Goal: Contribute content: Add original content to the website for others to see

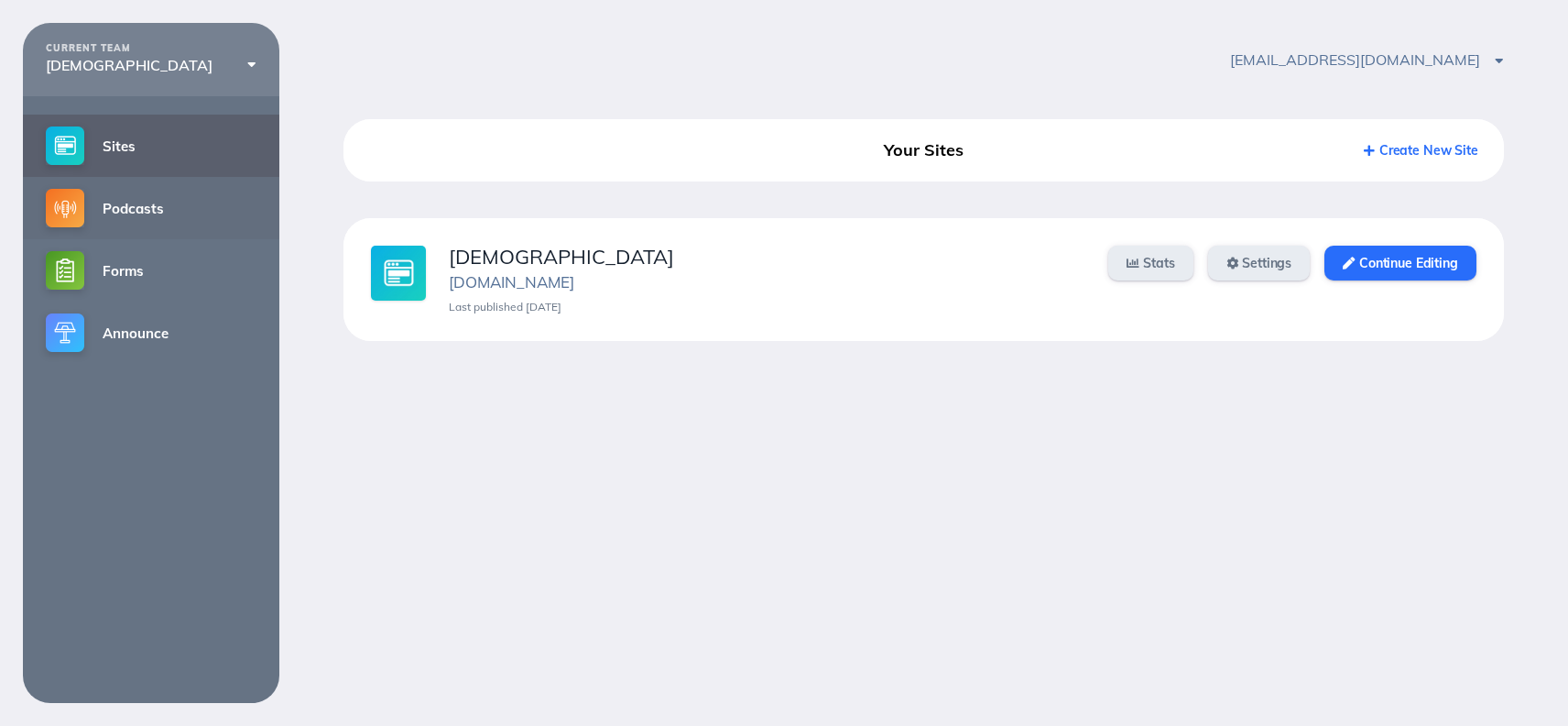
click at [136, 221] on link "Podcasts" at bounding box center [151, 207] width 257 height 62
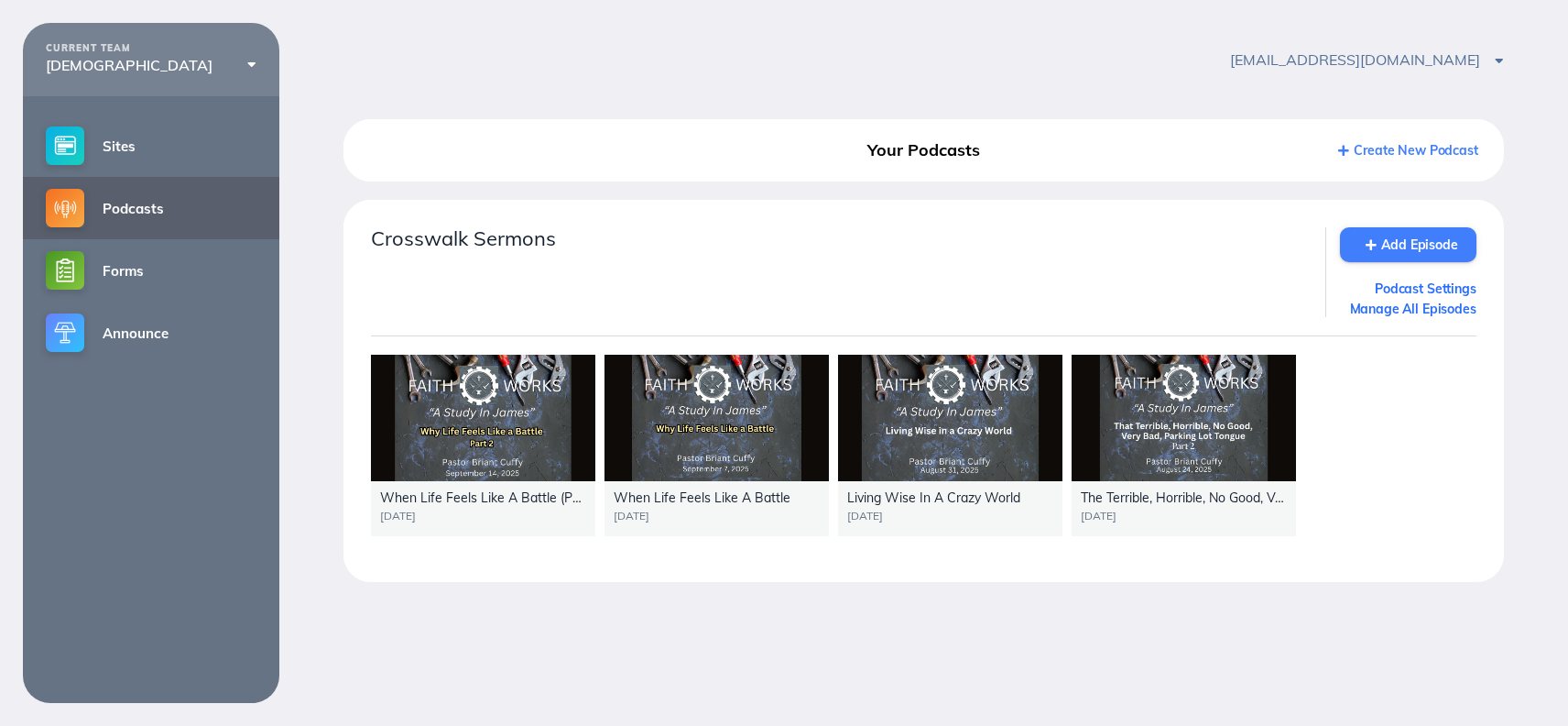
click at [1406, 243] on link "Add Episode" at bounding box center [1408, 245] width 136 height 35
click at [172, 214] on link "Podcasts" at bounding box center [151, 207] width 257 height 62
click at [1399, 241] on link "Add Episode" at bounding box center [1408, 245] width 136 height 35
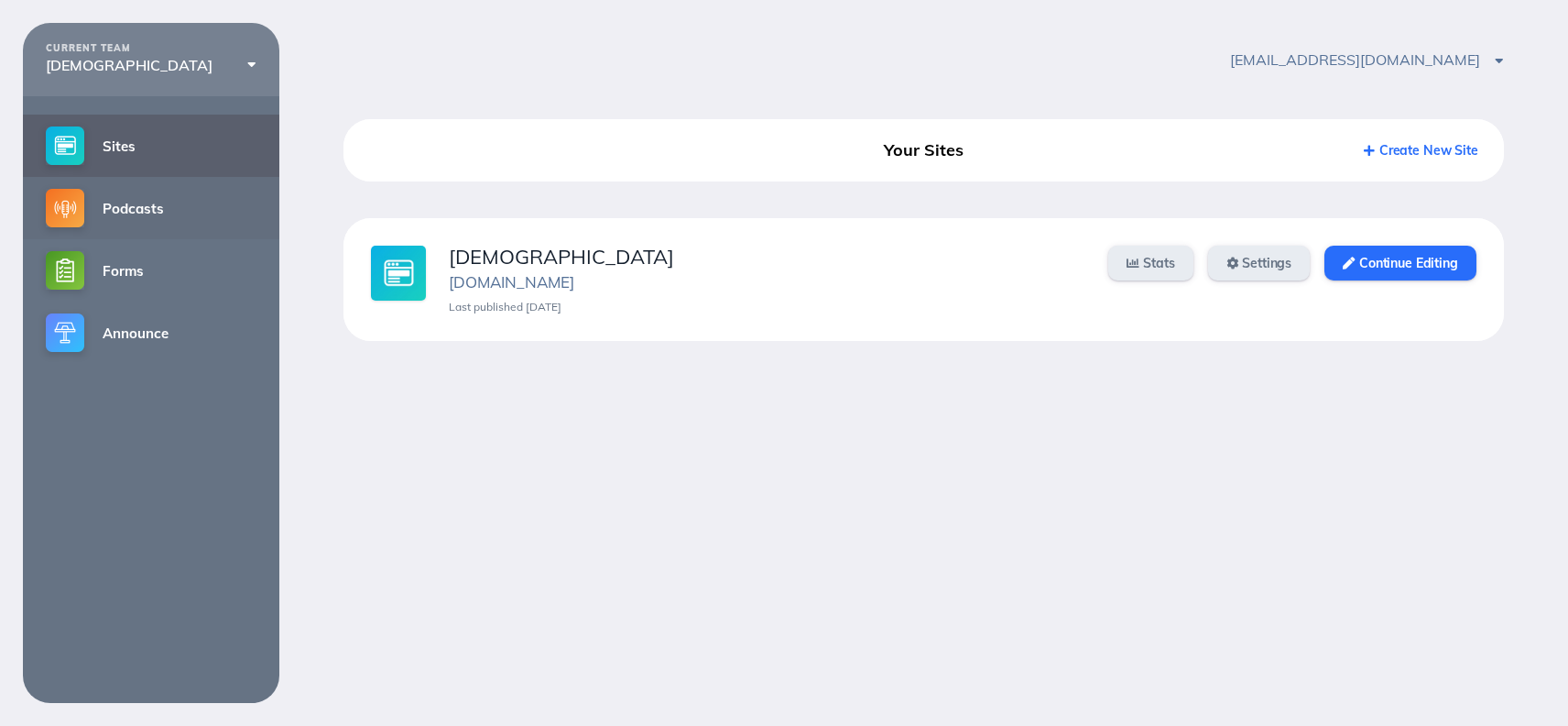
click at [124, 209] on link "Podcasts" at bounding box center [151, 207] width 257 height 62
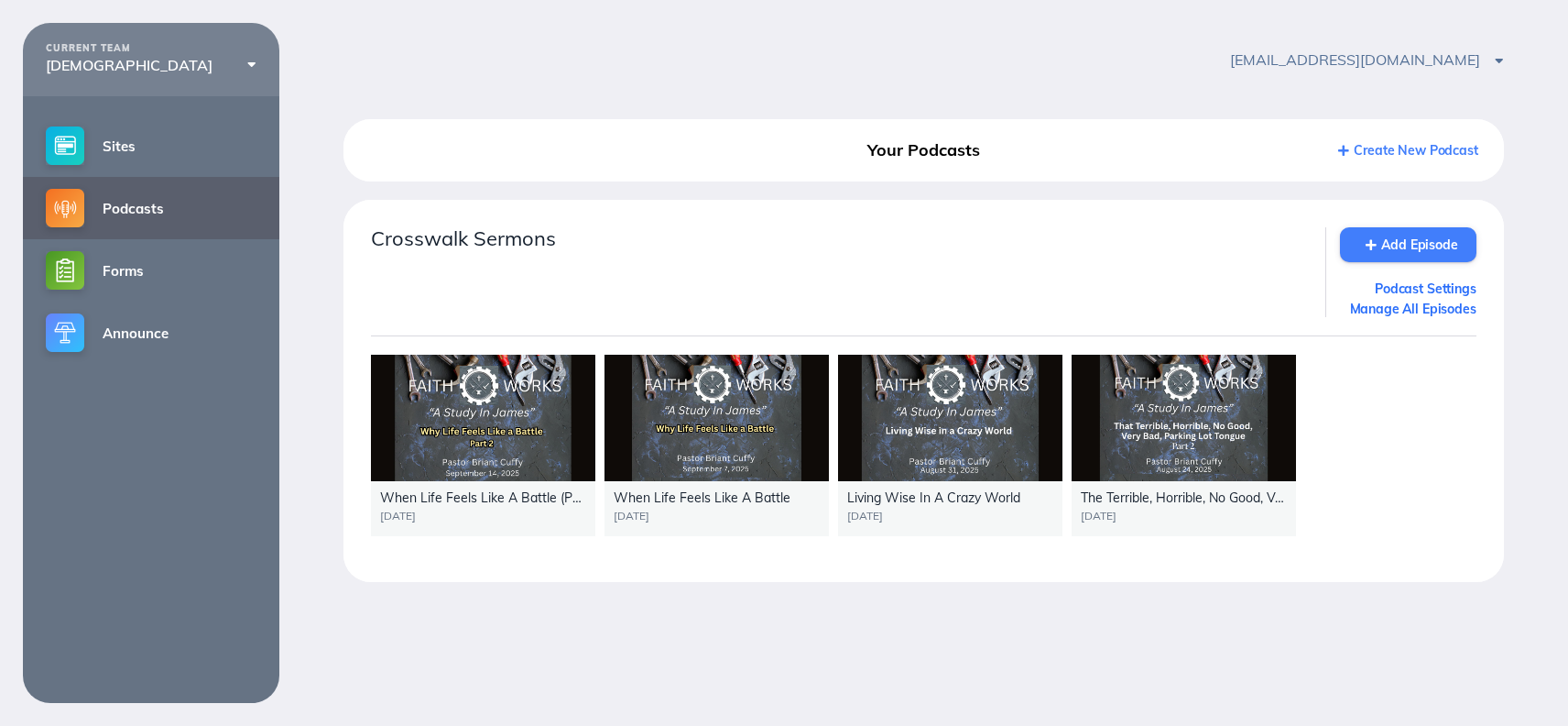
click at [1426, 247] on link "Add Episode" at bounding box center [1408, 245] width 136 height 35
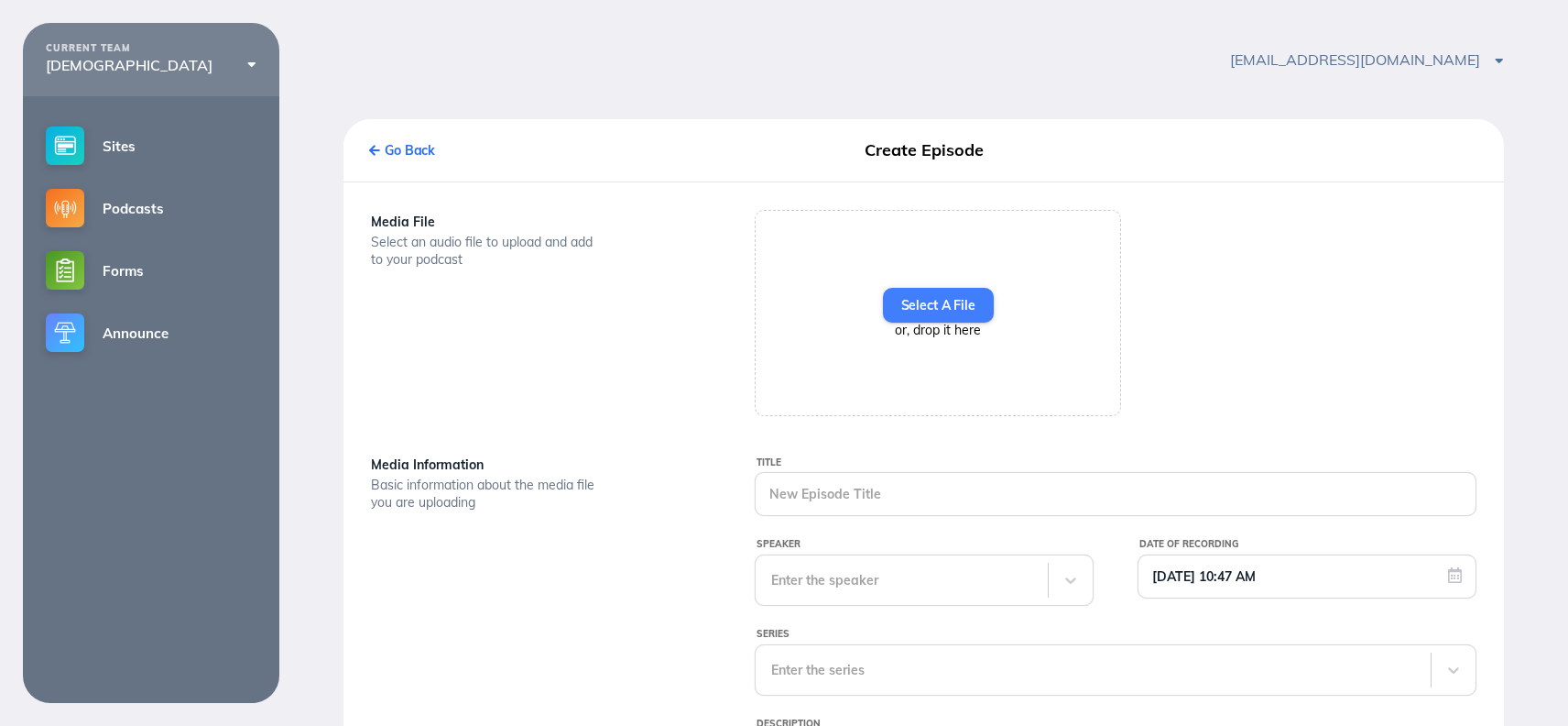
click at [939, 313] on label "Select A File" at bounding box center [938, 305] width 111 height 35
click at [0, 0] on input "Select A File" at bounding box center [0, 0] width 0 height 0
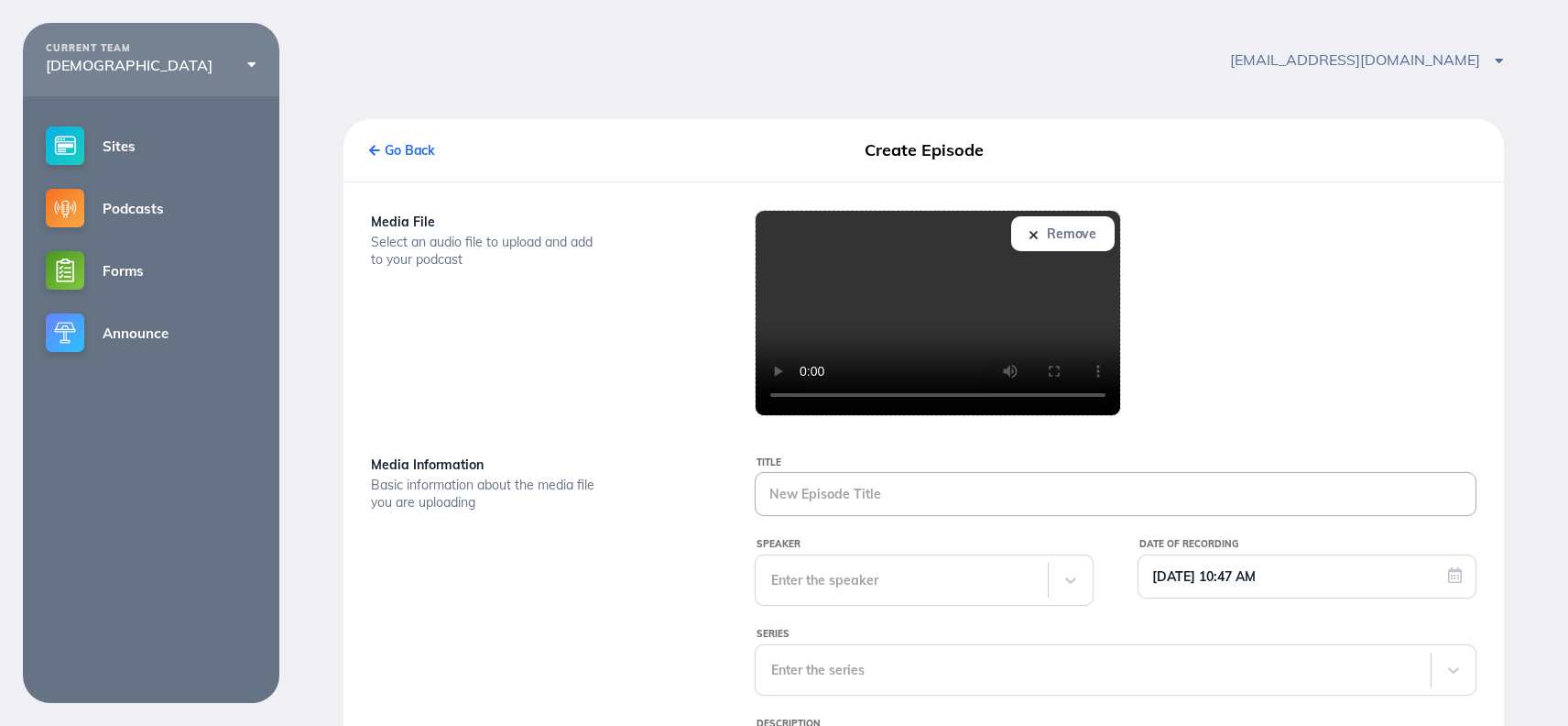
click at [804, 494] on input "Title" at bounding box center [1116, 494] width 720 height 42
click at [804, 493] on input "Total eSurr" at bounding box center [1116, 494] width 720 height 42
type input "Total enderSurr"
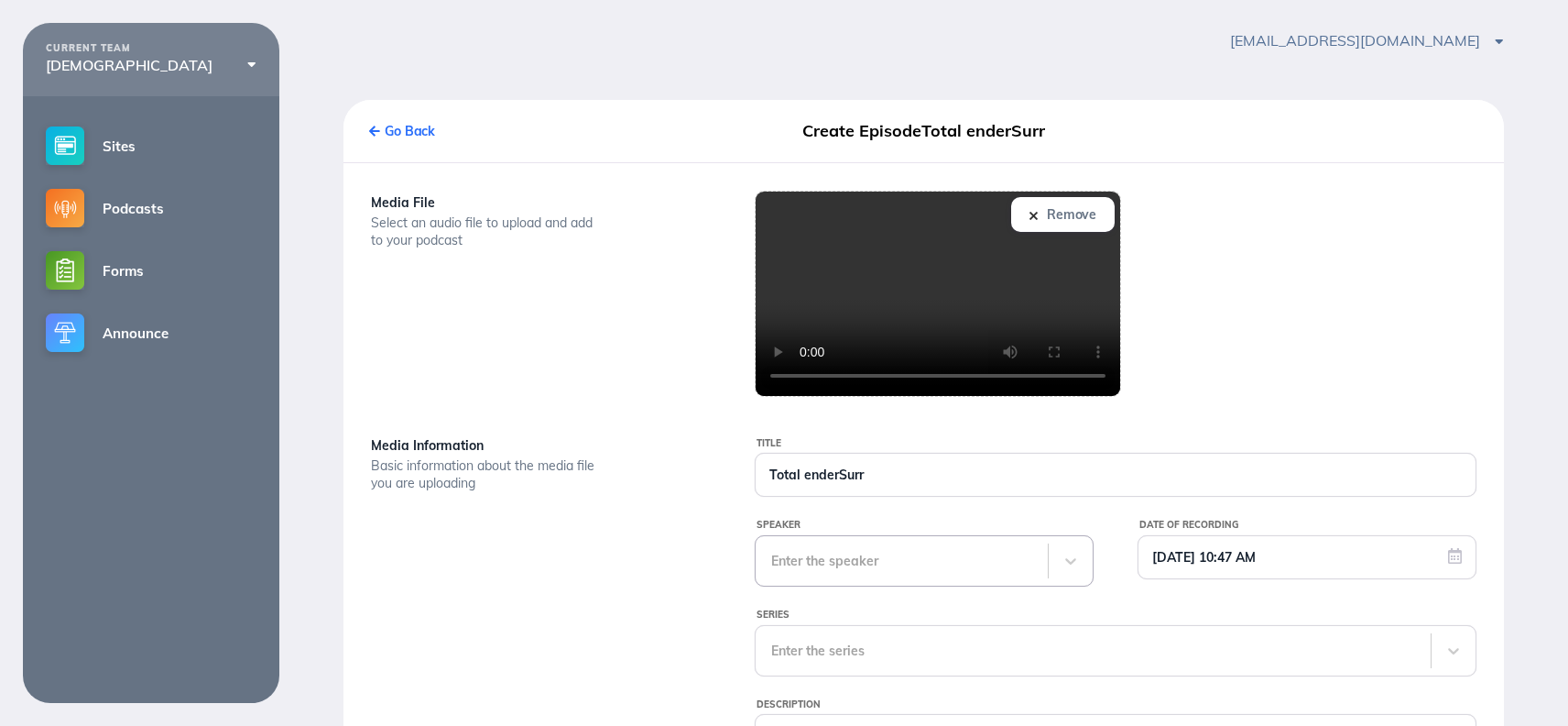
click at [935, 576] on div "Enter the speaker" at bounding box center [902, 561] width 292 height 50
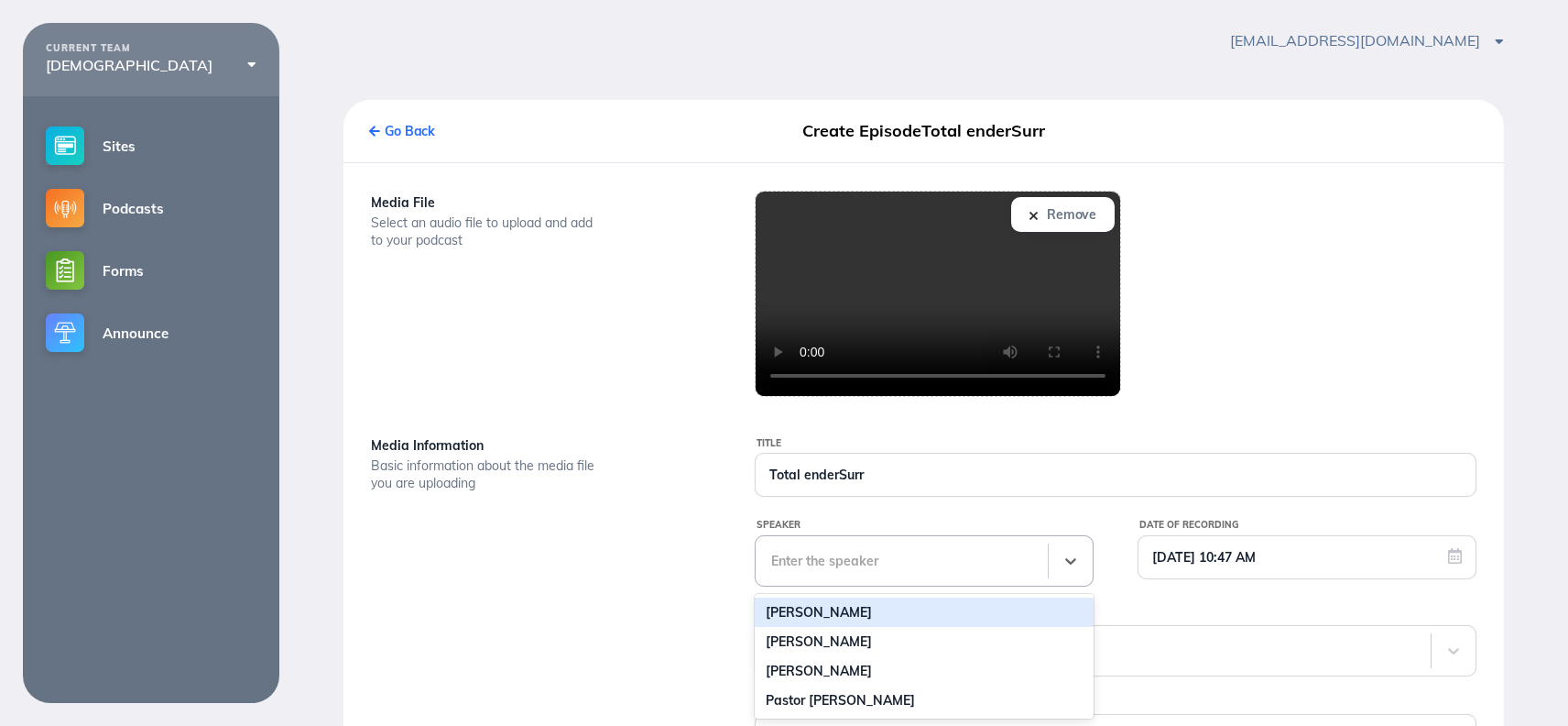
click at [879, 621] on div "Briant Cuffy" at bounding box center [925, 612] width 339 height 30
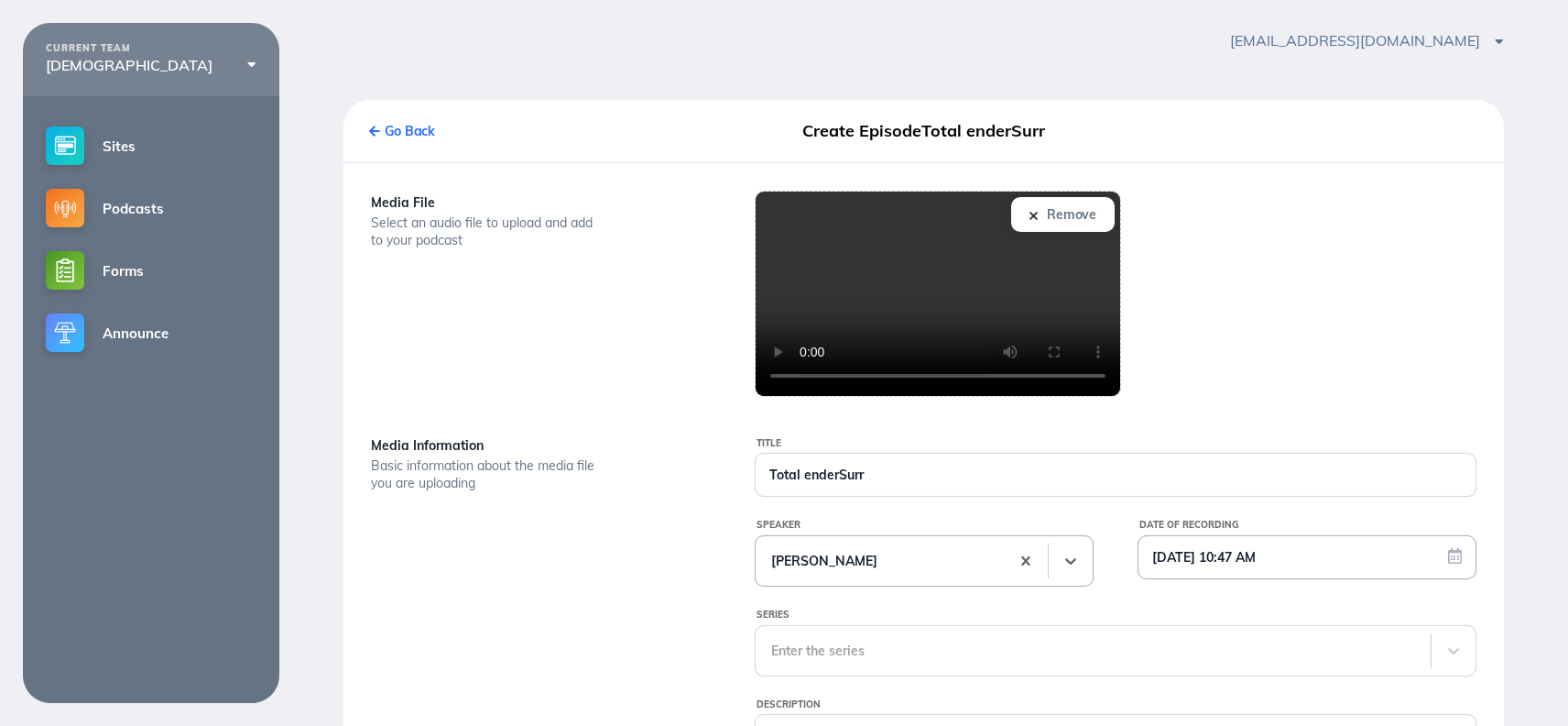
click at [1238, 547] on input "09/23/2025 10:47 AM" at bounding box center [1307, 557] width 337 height 42
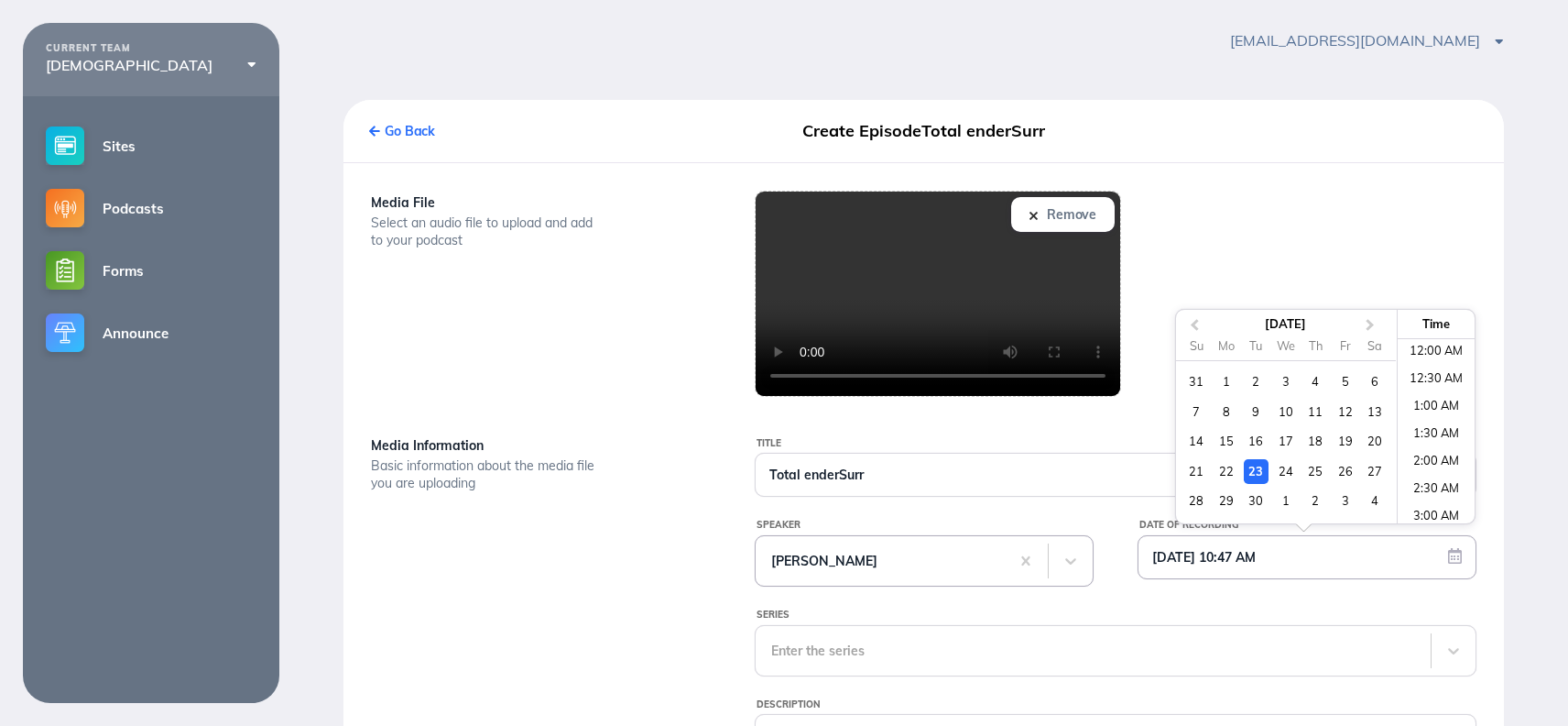
scroll to position [500, 0]
click at [1199, 472] on div "21" at bounding box center [1197, 472] width 25 height 25
type input "09/21/2025 10:47 AM"
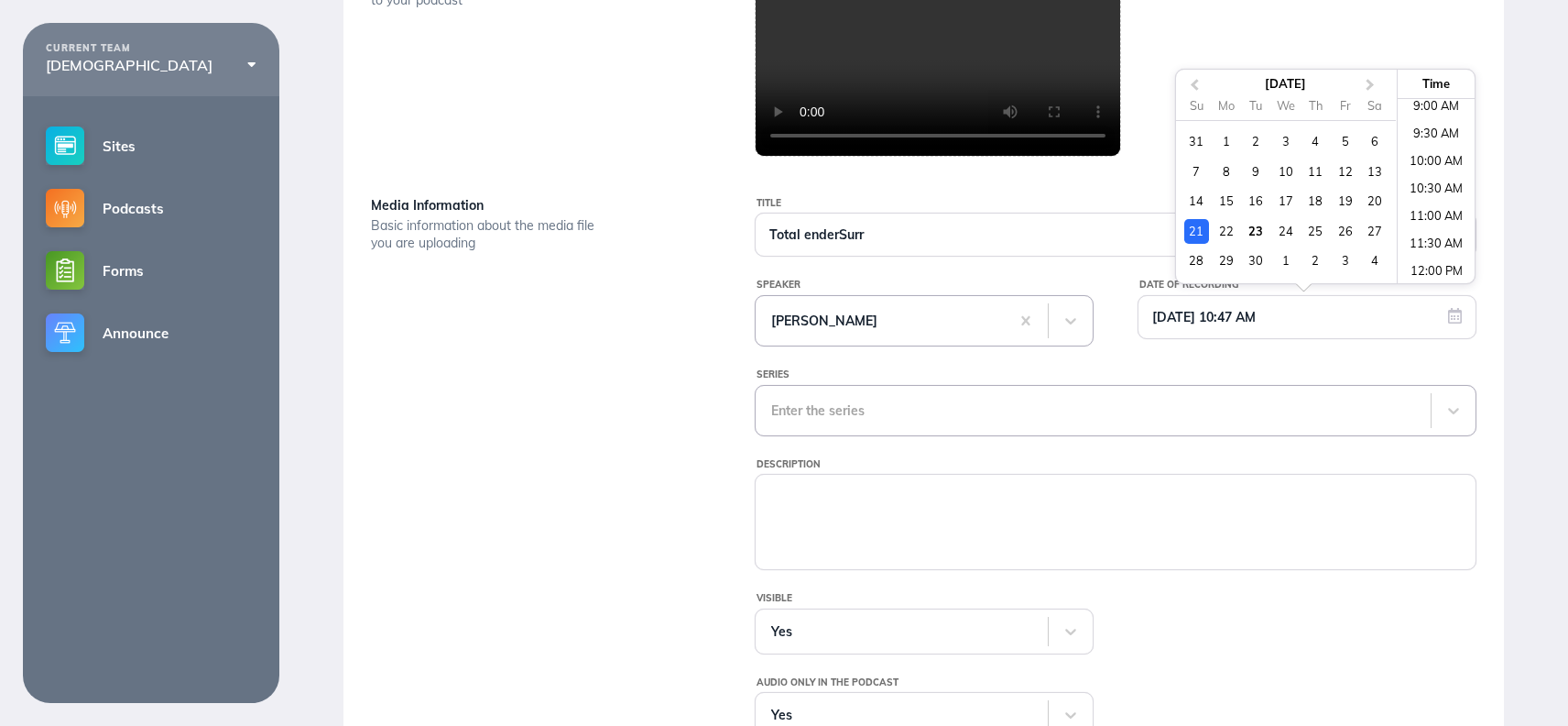
click at [878, 436] on div "Enter the series" at bounding box center [1116, 410] width 722 height 52
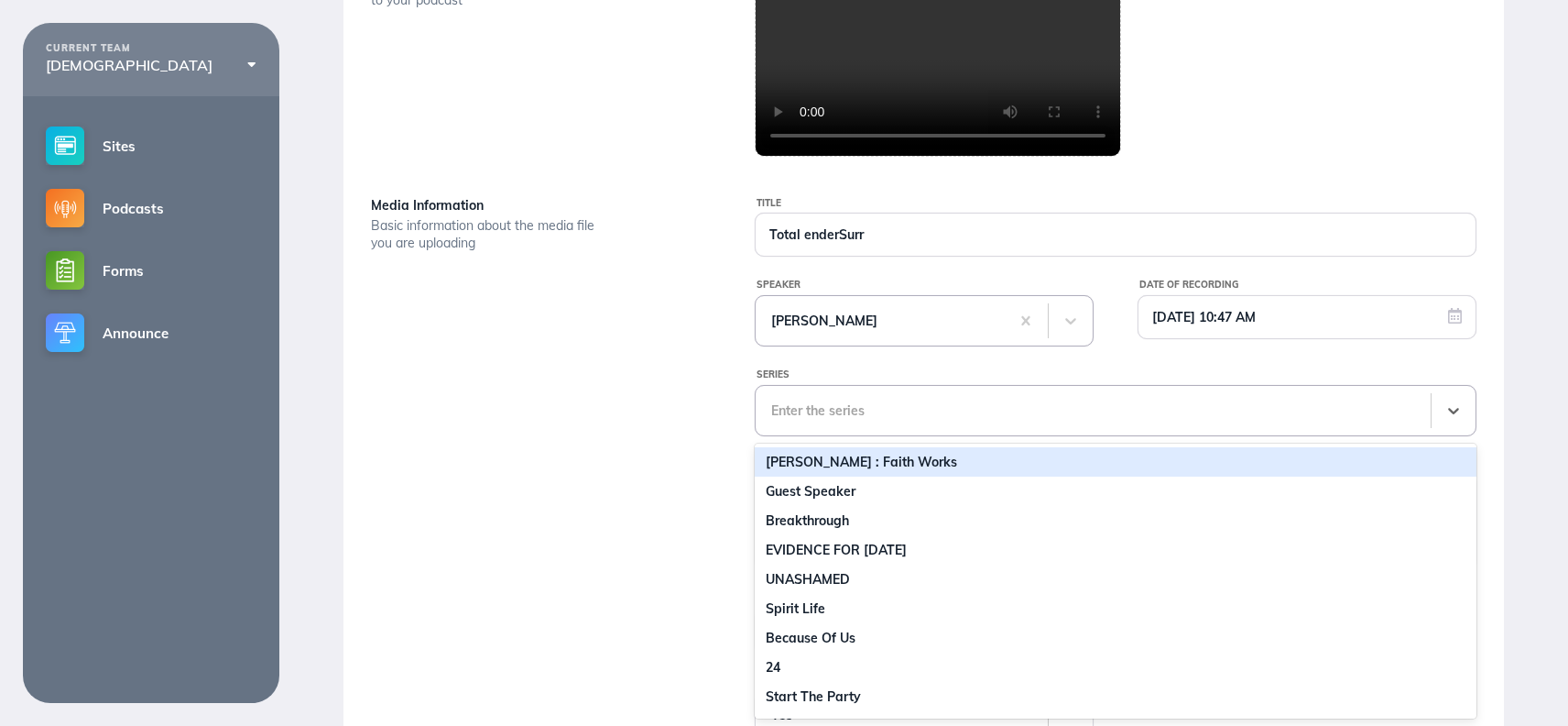
click at [830, 472] on div "JAMES : Faith Works" at bounding box center [1116, 461] width 722 height 30
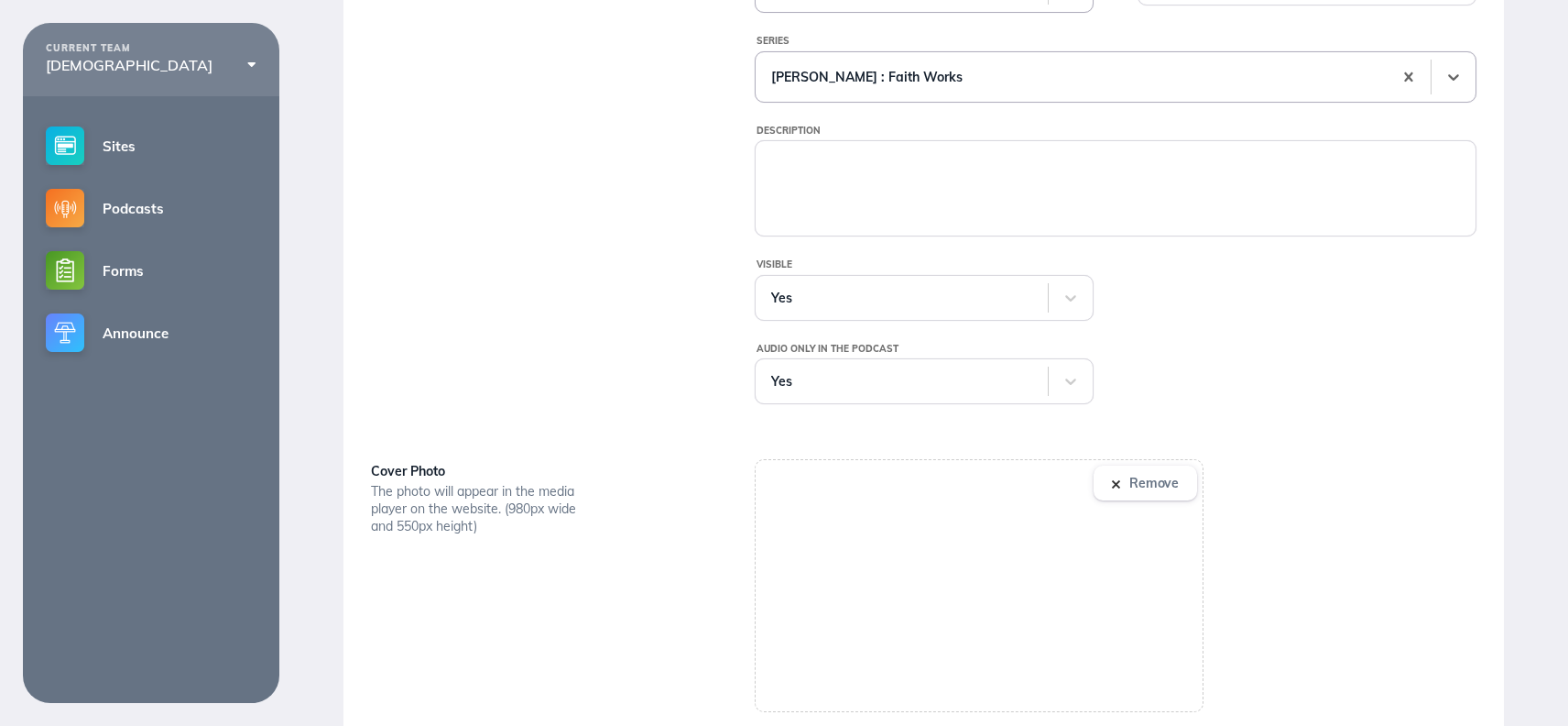
scroll to position [596, 0]
click at [1122, 481] on button "Remove" at bounding box center [1145, 480] width 104 height 35
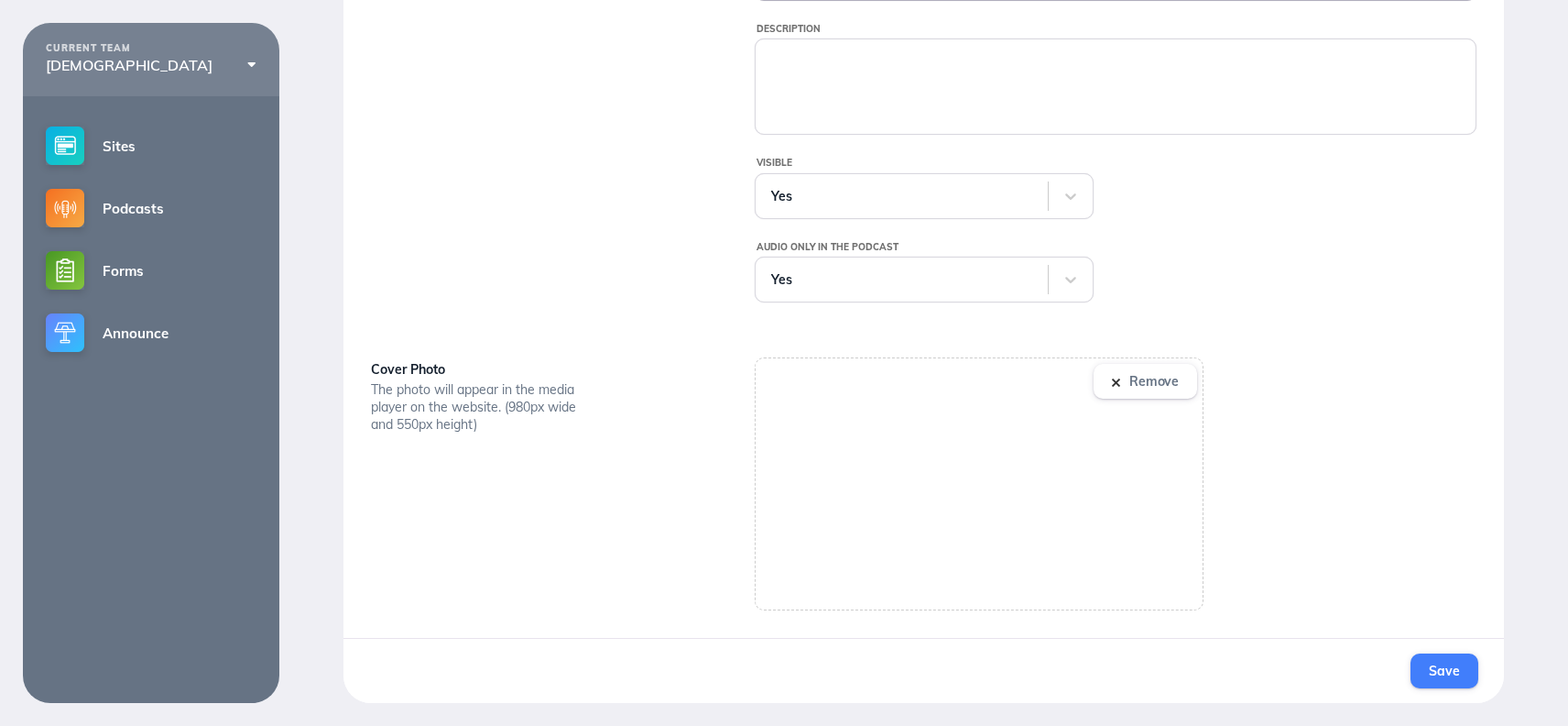
click at [1460, 665] on span "Save" at bounding box center [1444, 670] width 31 height 16
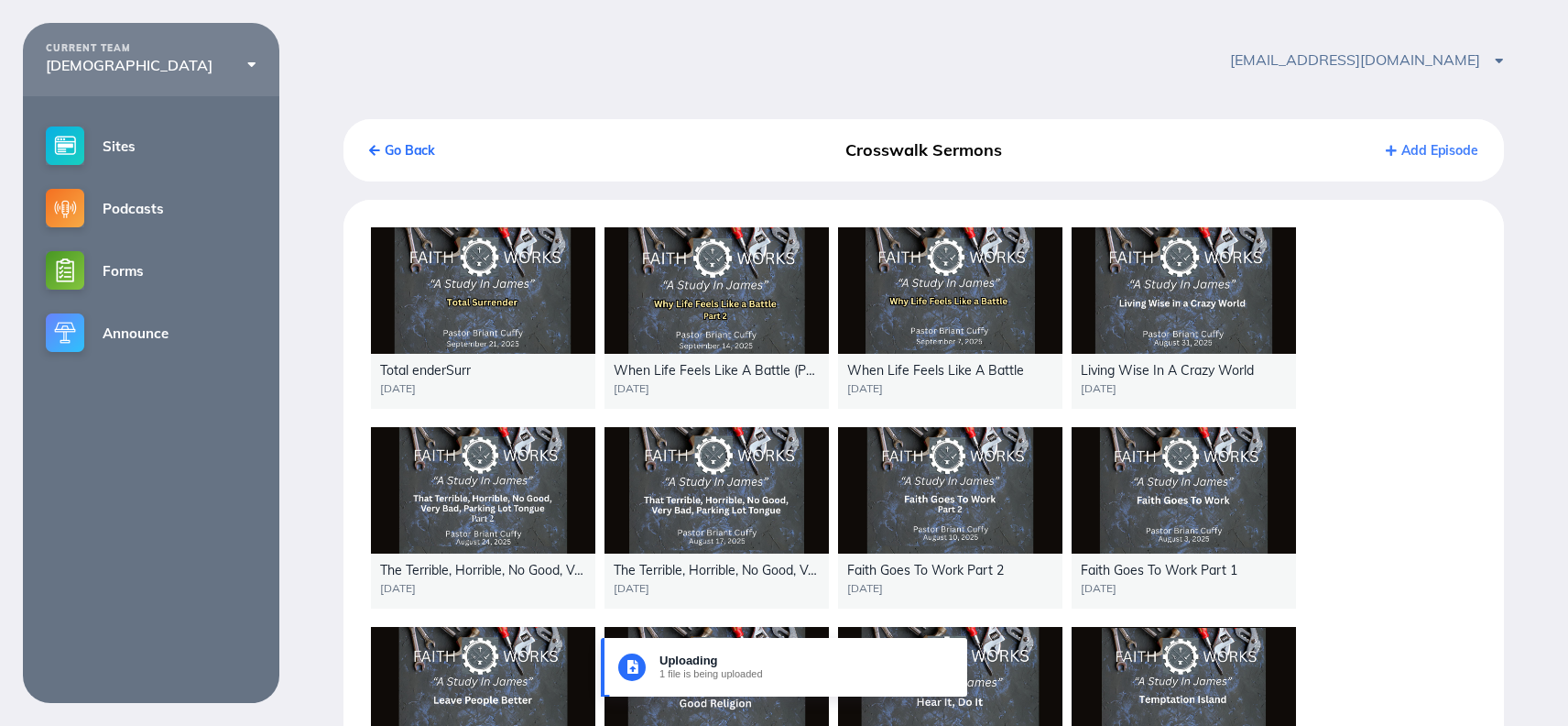
click at [444, 371] on div "Total enderSurr" at bounding box center [483, 370] width 206 height 14
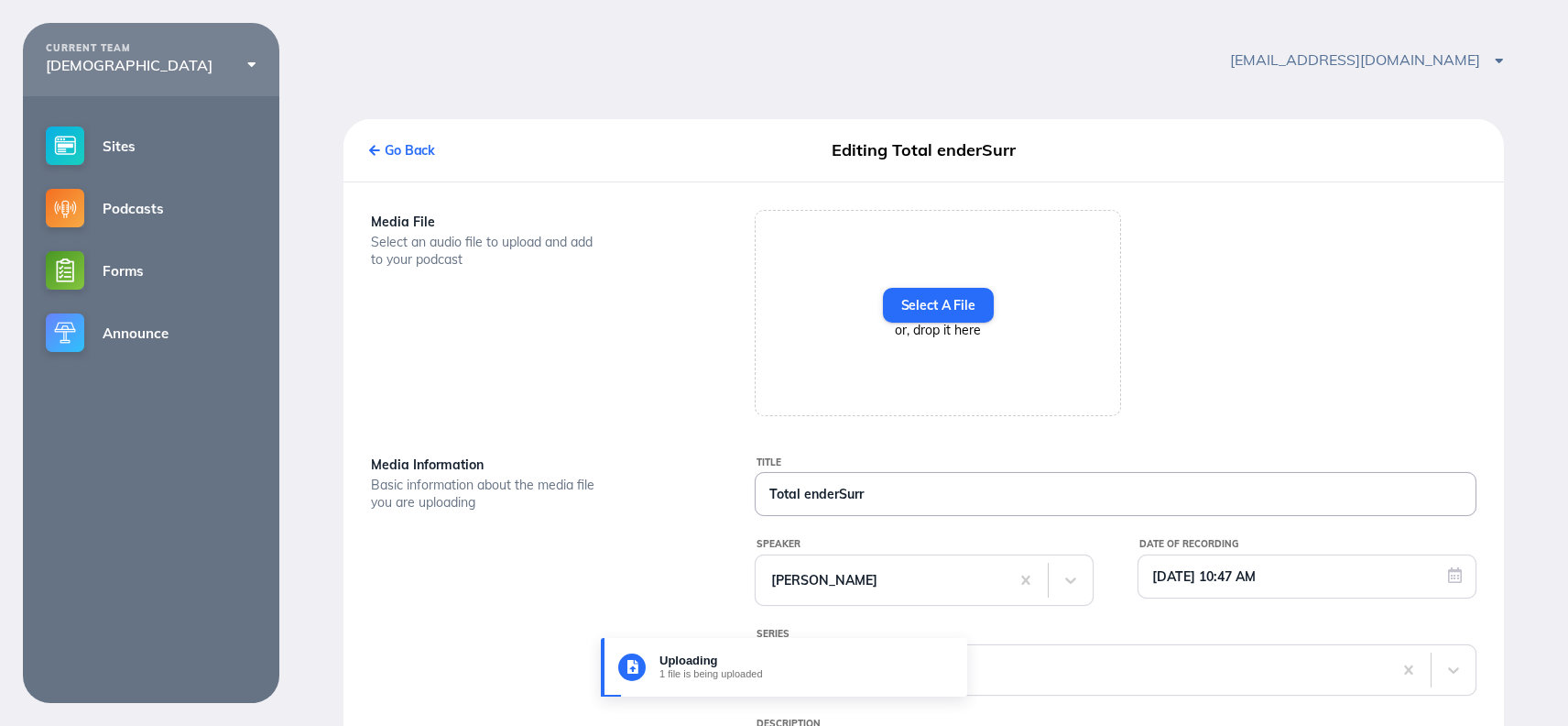
click at [865, 496] on input "Total enderSurr" at bounding box center [1116, 494] width 720 height 42
click at [804, 493] on input "Total ender" at bounding box center [1116, 494] width 720 height 42
type input "Total Surrender"
click at [146, 203] on link "Podcasts" at bounding box center [151, 207] width 257 height 62
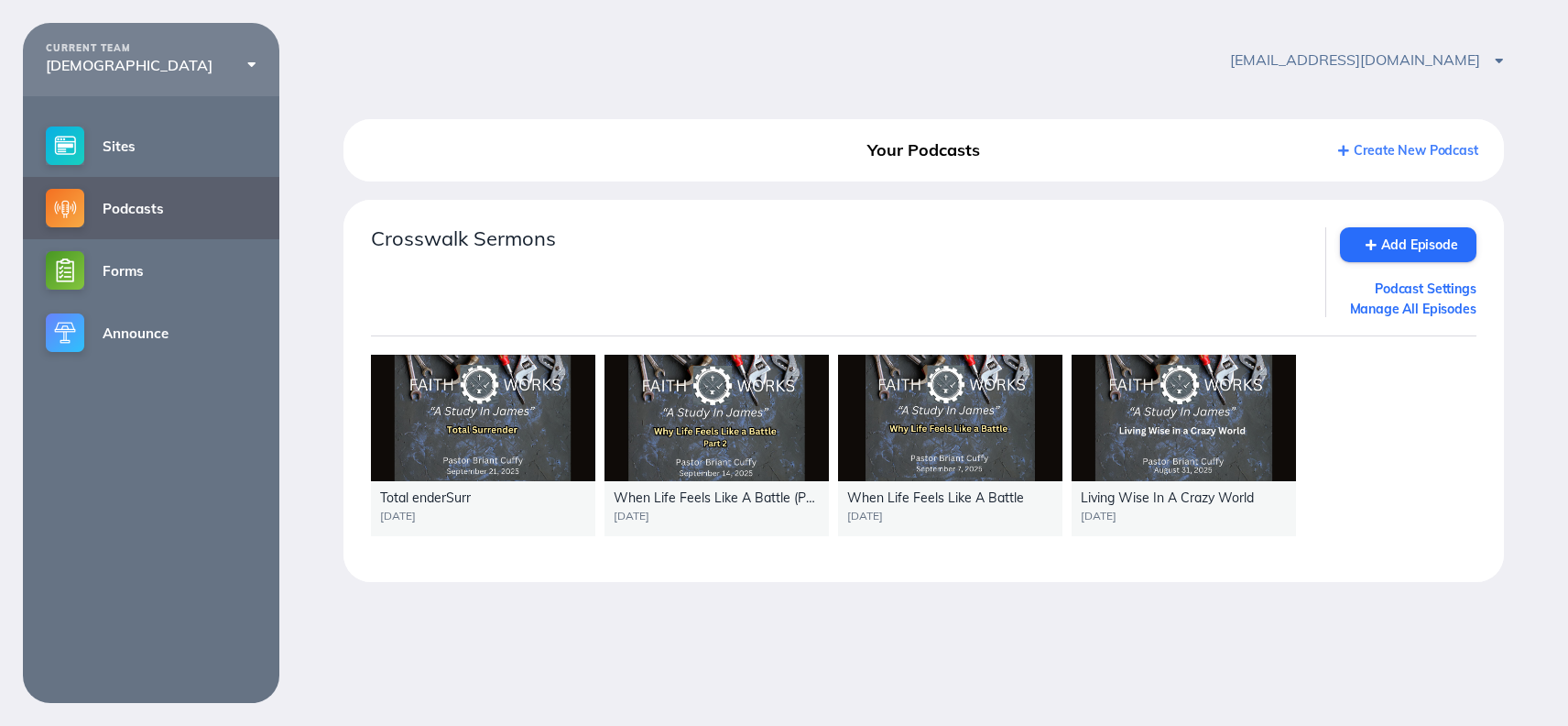
click at [450, 507] on div "Total enderSurr Sep 21 2025" at bounding box center [483, 508] width 224 height 55
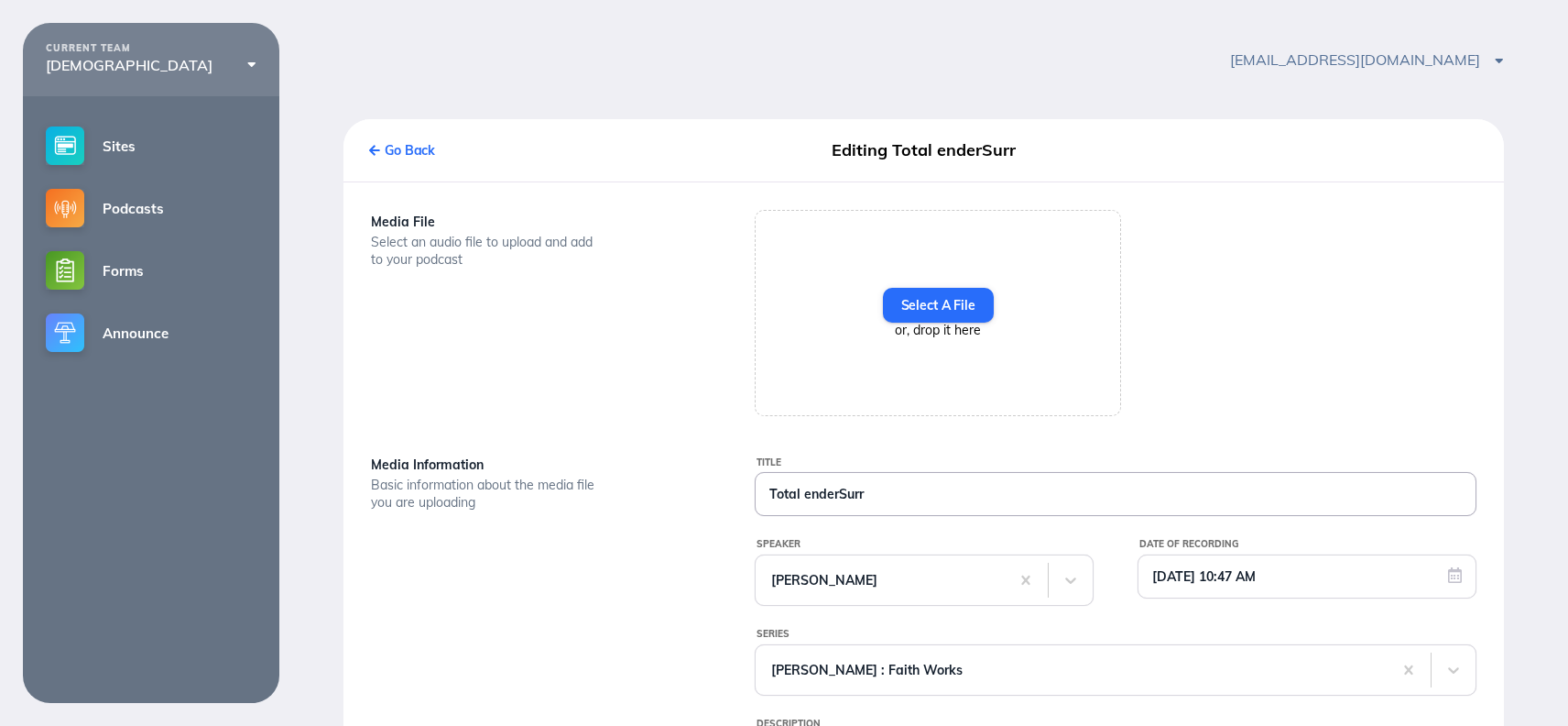
click at [865, 493] on input "Total enderSurr" at bounding box center [1116, 494] width 720 height 42
click at [803, 496] on input "Total ender" at bounding box center [1116, 494] width 720 height 42
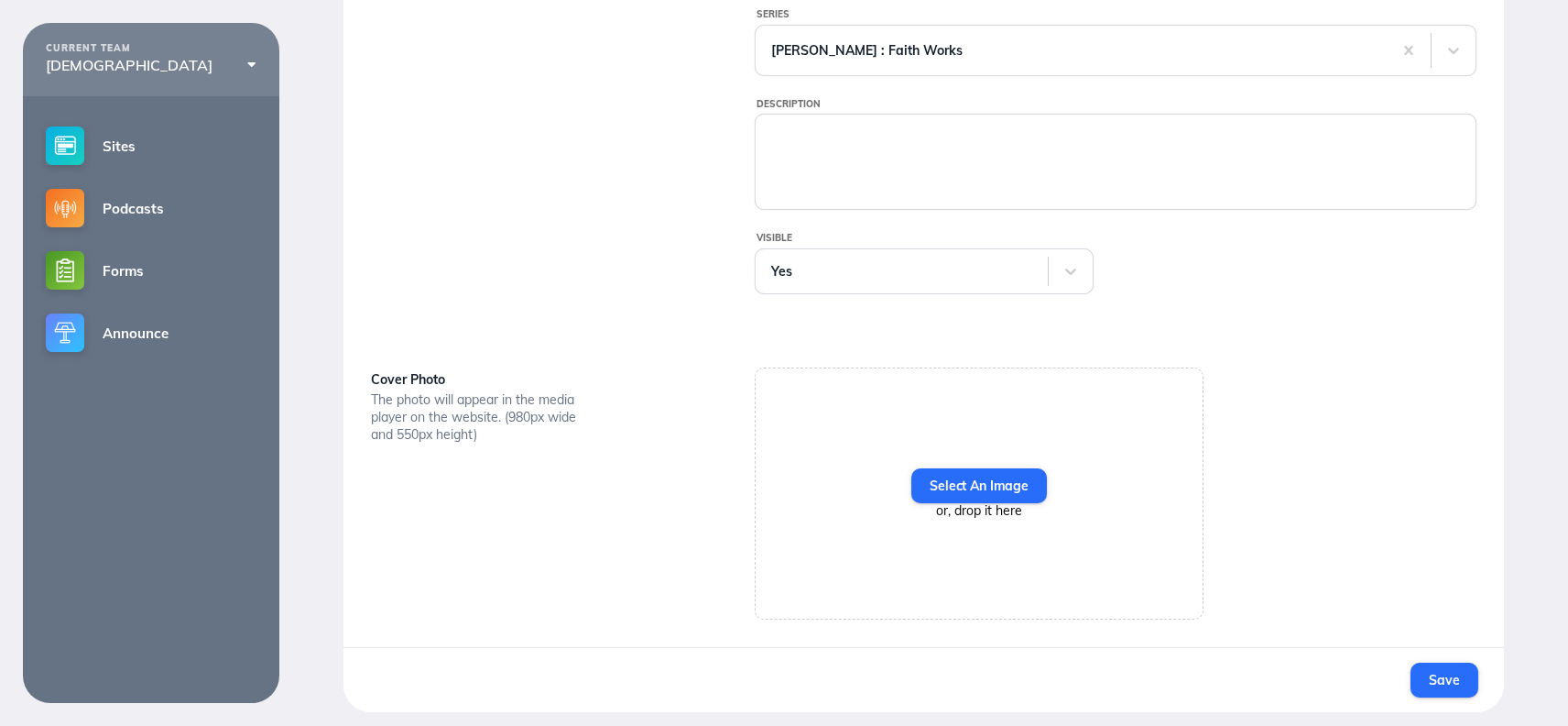
scroll to position [621, 0]
type input "Total Surrender"
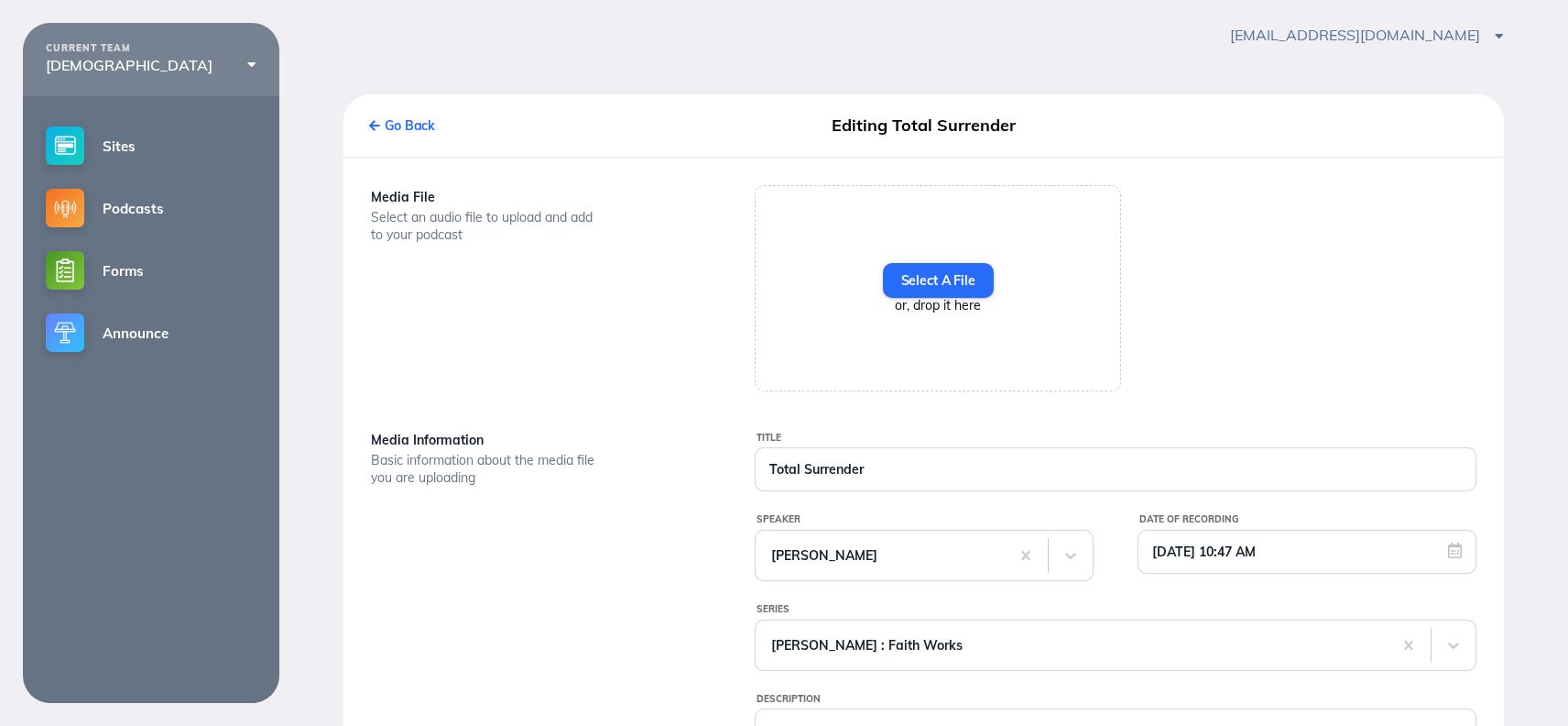
scroll to position [26, 0]
